Goal: Find specific page/section: Find specific page/section

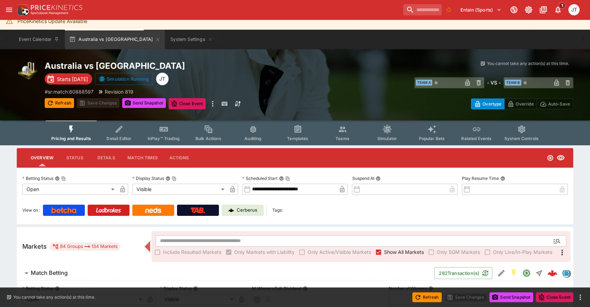
scroll to position [6, 0]
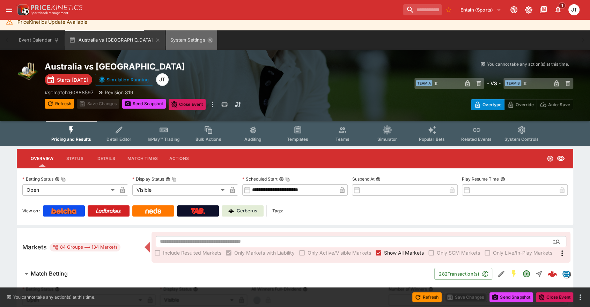
click at [207, 40] on icon "System Settings" at bounding box center [210, 40] width 6 height 6
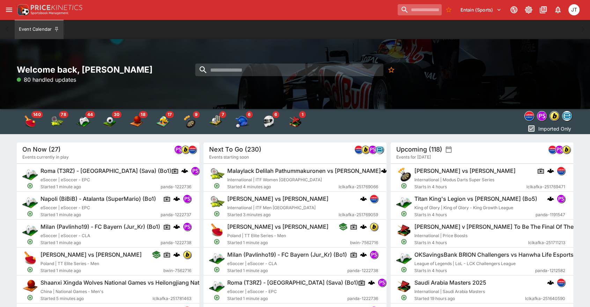
click at [404, 13] on input "search" at bounding box center [419, 9] width 44 height 11
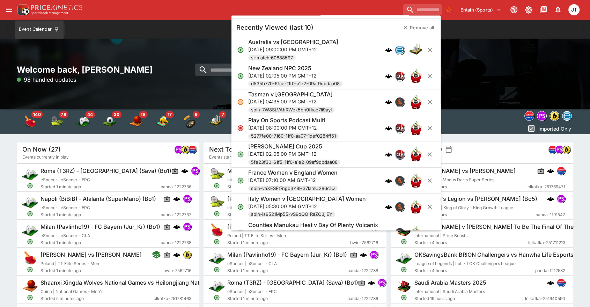
click at [310, 44] on div "Australia vs [GEOGRAPHIC_DATA]" at bounding box center [293, 41] width 90 height 7
